Goal: Communication & Community: Share content

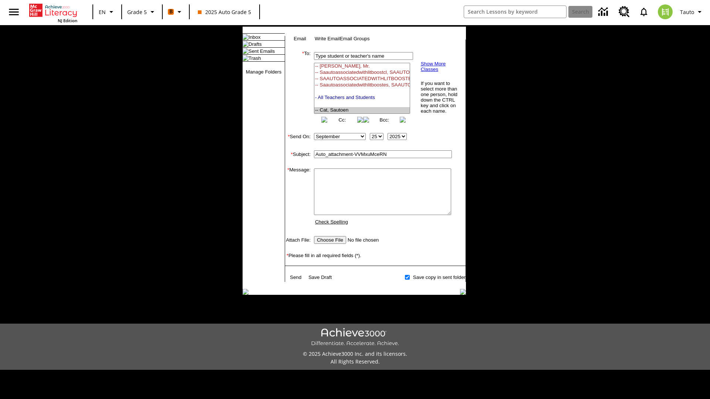
select select "U,21437107,1"
type input "Auto_attachment-VVMxuMceRN"
type textarea "email body message"
type input "C:\fakepath\jpg.jpg"
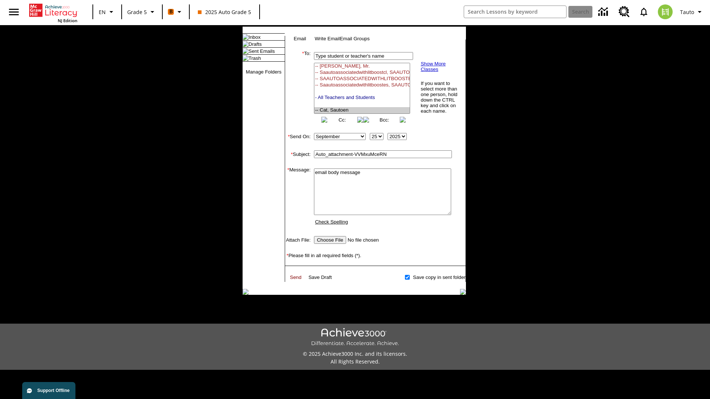
type textarea "email body message"
click at [296, 280] on link "Send" at bounding box center [295, 278] width 11 height 6
